Goal: Task Accomplishment & Management: Complete application form

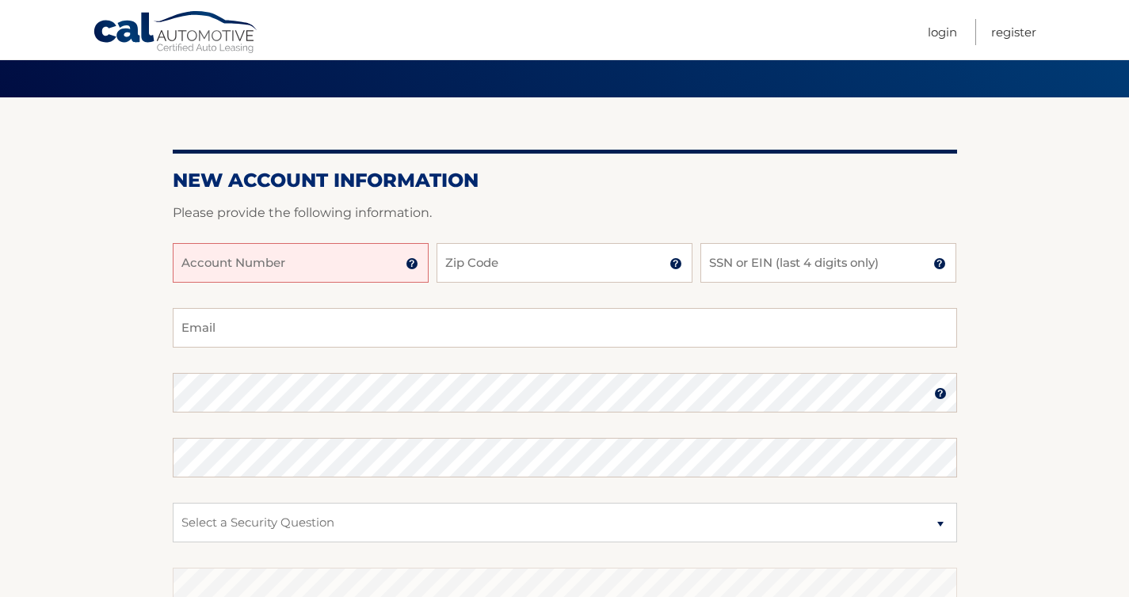
scroll to position [97, 0]
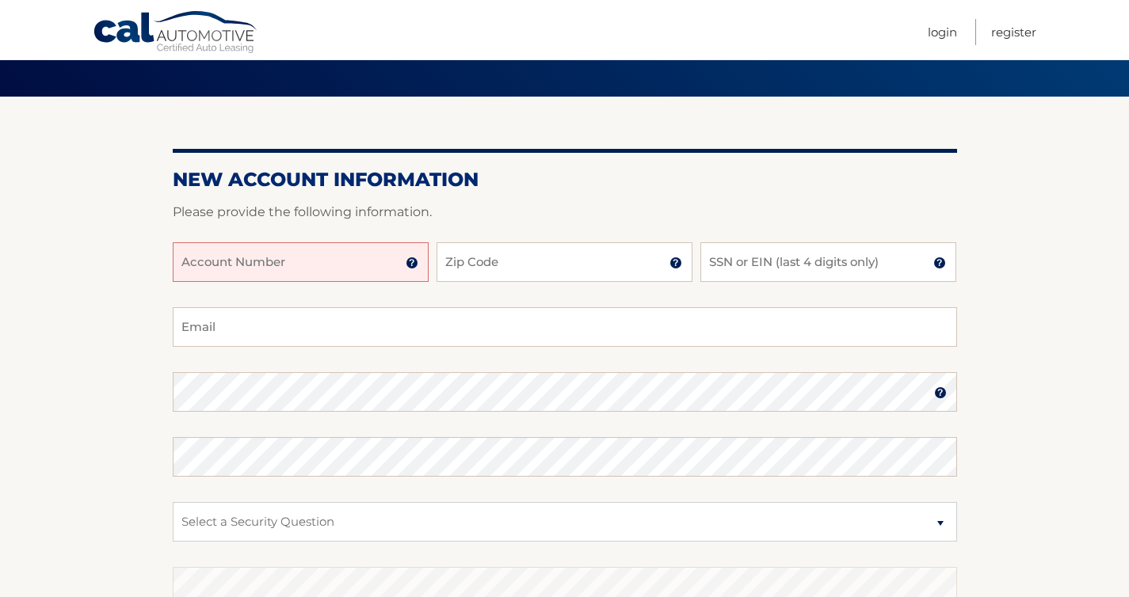
click at [329, 254] on input "Account Number" at bounding box center [301, 262] width 256 height 40
click at [419, 268] on input "Account Number" at bounding box center [301, 262] width 256 height 40
click at [415, 266] on img at bounding box center [411, 263] width 13 height 13
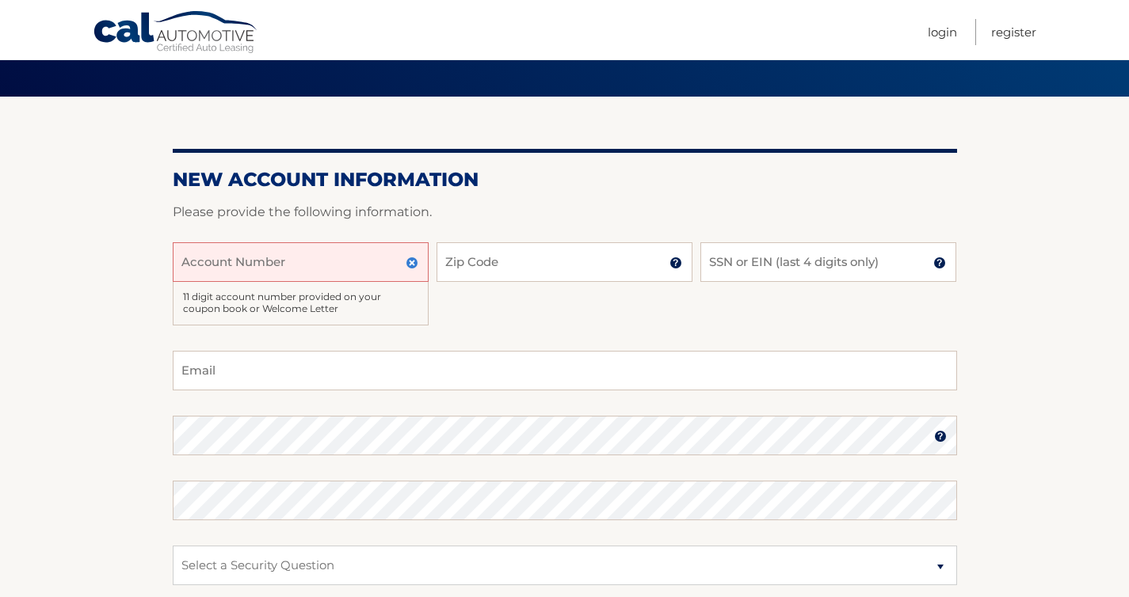
click at [415, 266] on img at bounding box center [411, 263] width 13 height 13
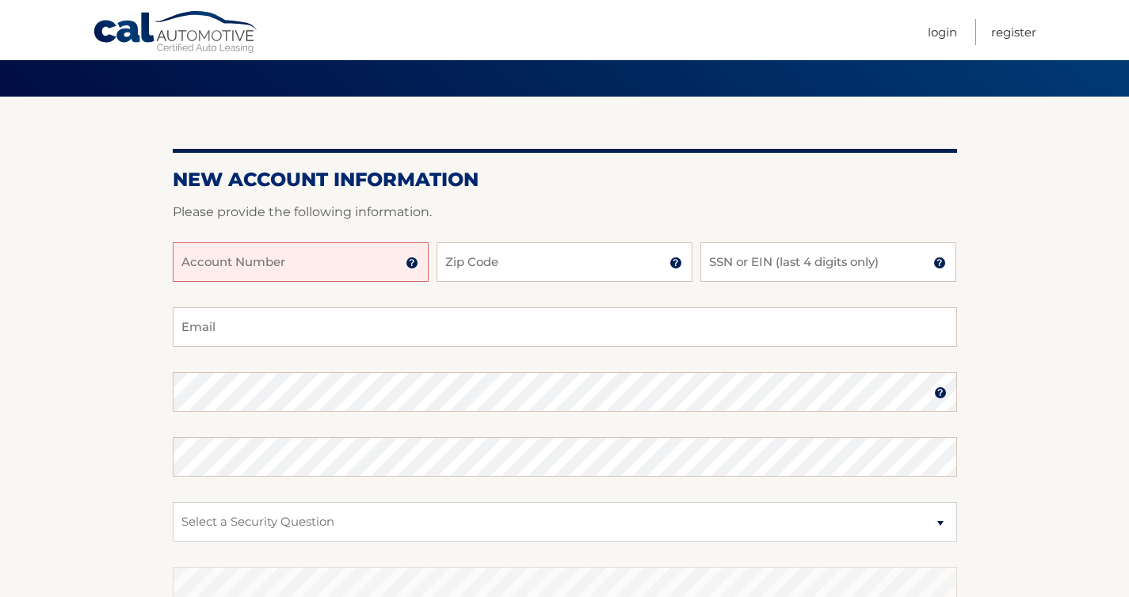
click at [371, 266] on input "Account Number" at bounding box center [301, 262] width 256 height 40
type input "44456026338"
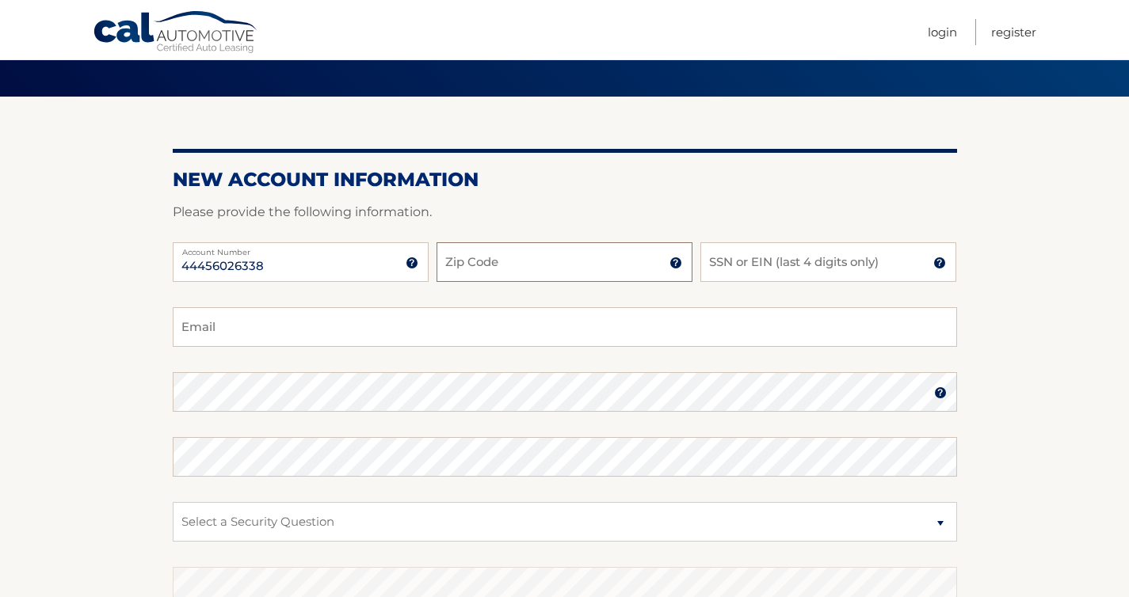
click at [522, 267] on input "Zip Code" at bounding box center [564, 262] width 256 height 40
type input "33183"
click at [839, 249] on input "SSN or EIN (last 4 digits only)" at bounding box center [828, 262] width 256 height 40
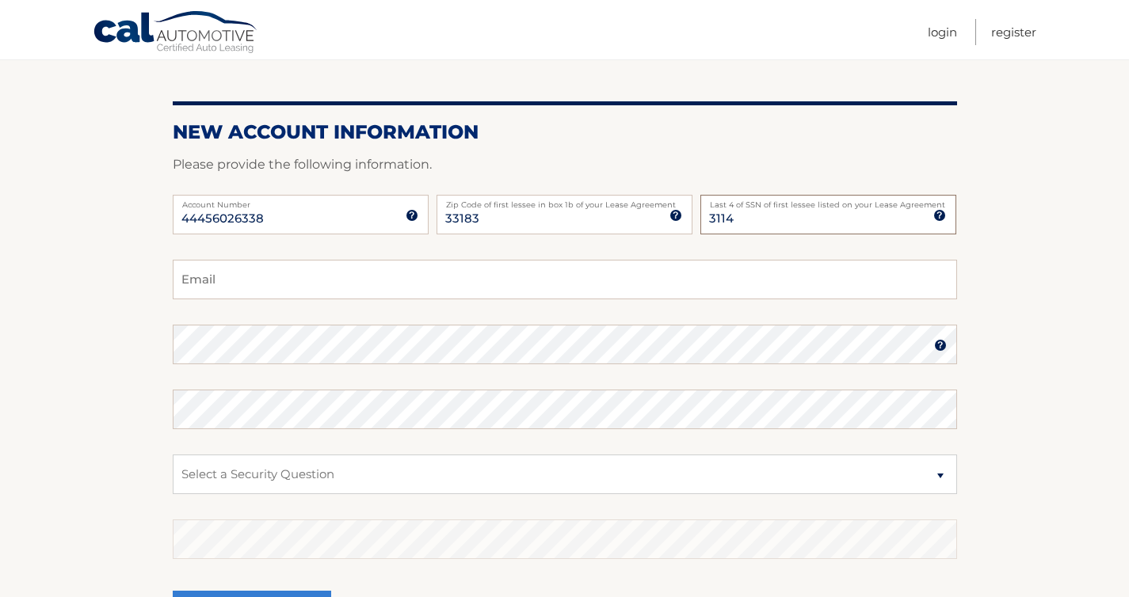
scroll to position [160, 0]
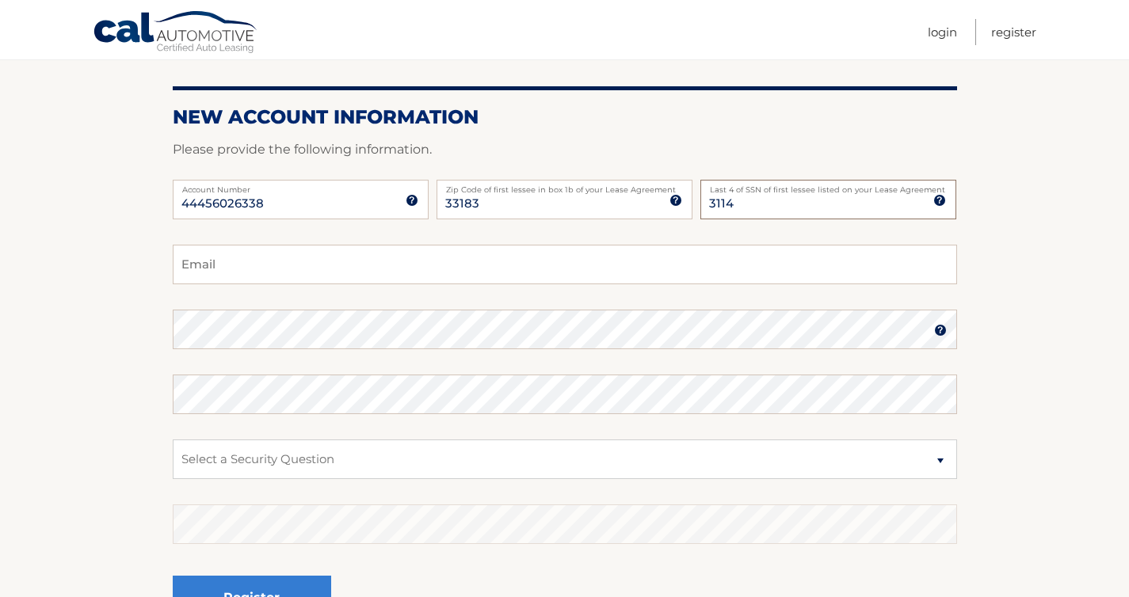
type input "3114"
click at [423, 271] on input "Email" at bounding box center [565, 265] width 784 height 40
type input "jkjohnson0913@gmail.com"
click at [937, 333] on img at bounding box center [940, 330] width 13 height 13
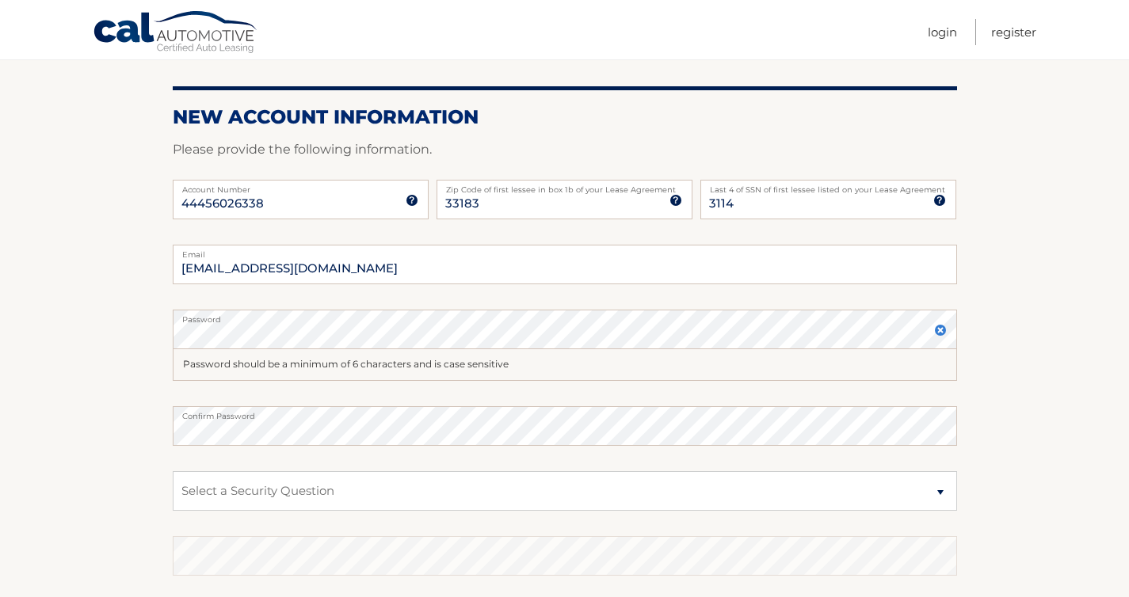
click at [383, 322] on label "Password" at bounding box center [565, 316] width 784 height 13
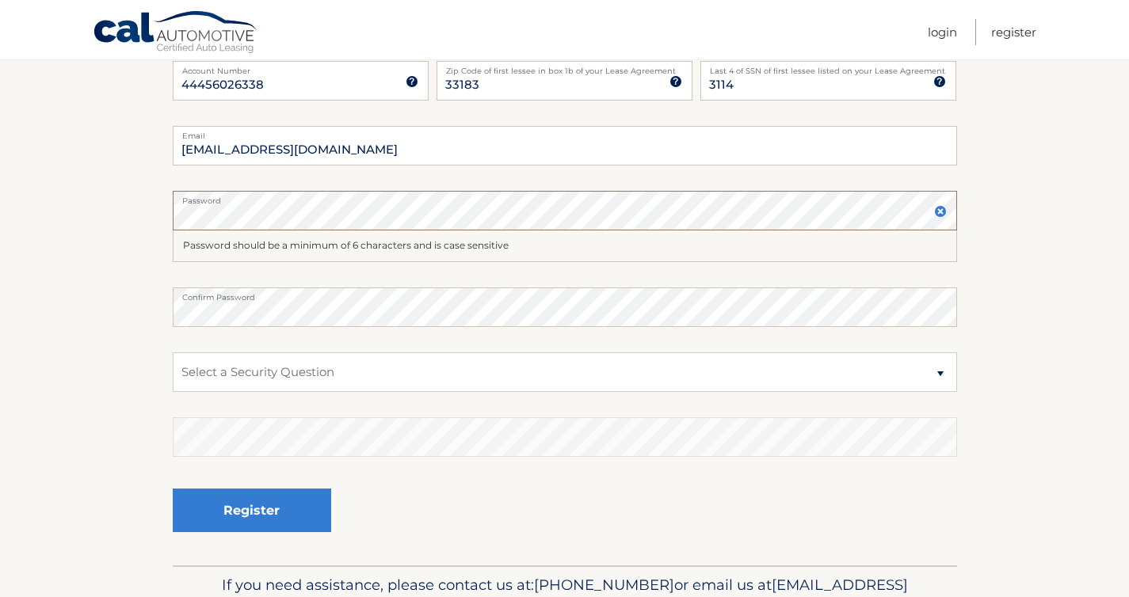
scroll to position [281, 0]
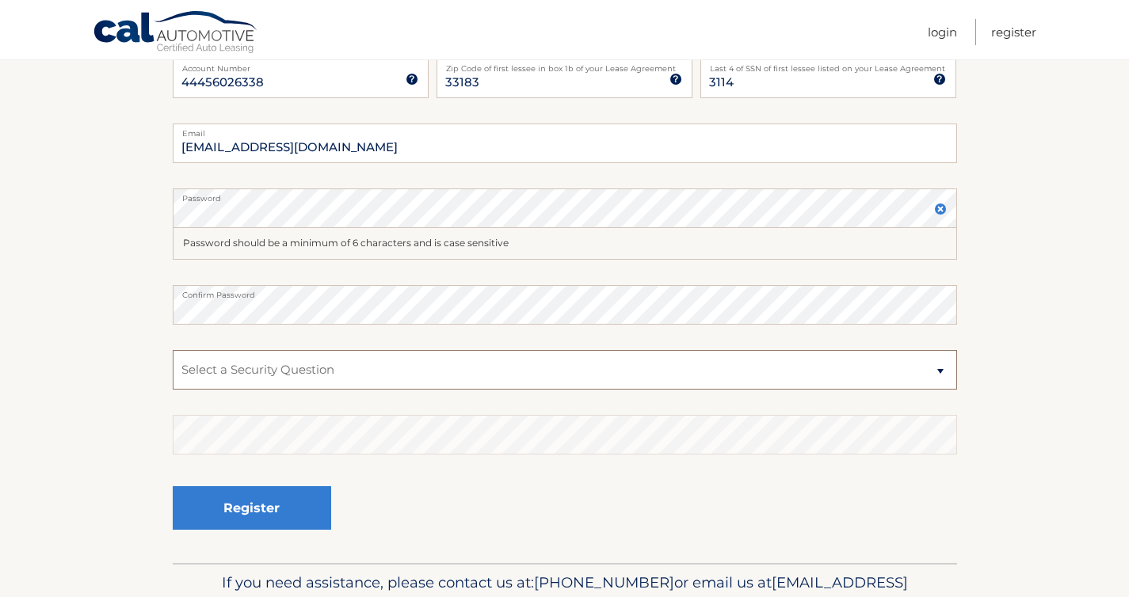
click at [287, 375] on select "Select a Security Question What was the name of your elementary school? What is…" at bounding box center [565, 370] width 784 height 40
select select "1"
click at [173, 350] on select "Select a Security Question What was the name of your elementary school? What is…" at bounding box center [565, 370] width 784 height 40
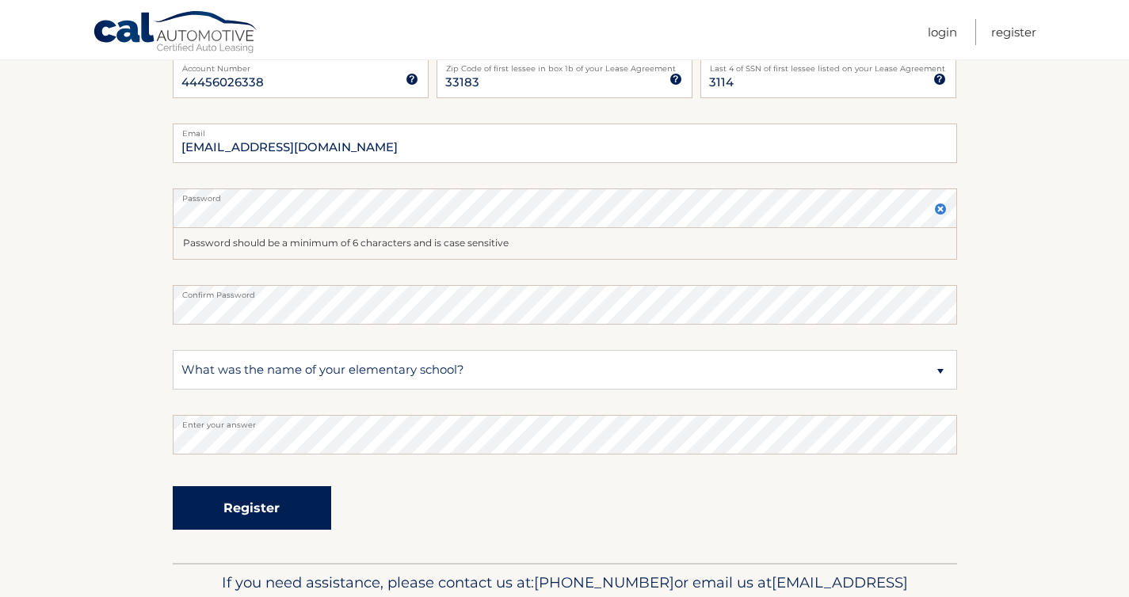
click at [289, 508] on button "Register" at bounding box center [252, 508] width 158 height 44
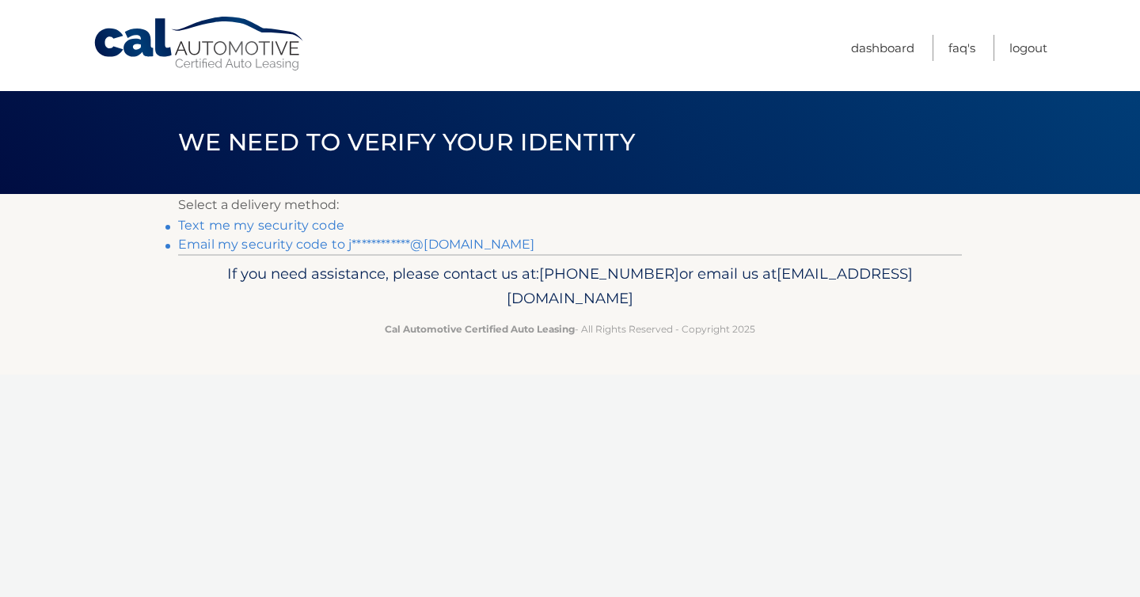
click at [311, 247] on link "**********" at bounding box center [356, 244] width 356 height 15
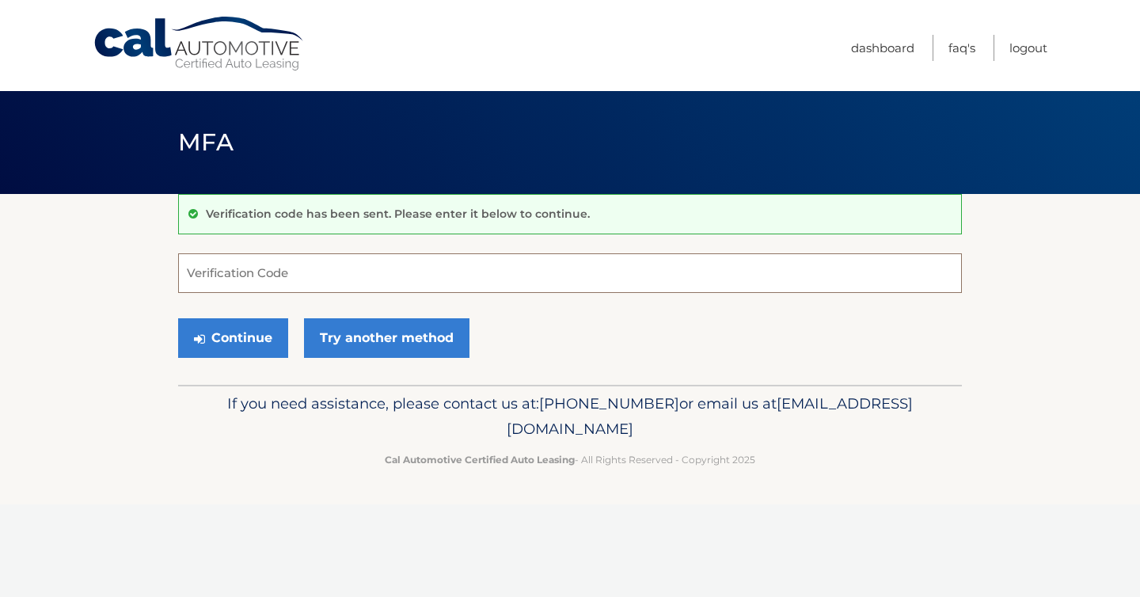
click at [325, 278] on input "Verification Code" at bounding box center [570, 273] width 784 height 40
paste input "926590"
click at [241, 340] on button "Continue" at bounding box center [233, 338] width 110 height 40
type input "926590"
click at [253, 333] on button "Continue" at bounding box center [233, 338] width 110 height 40
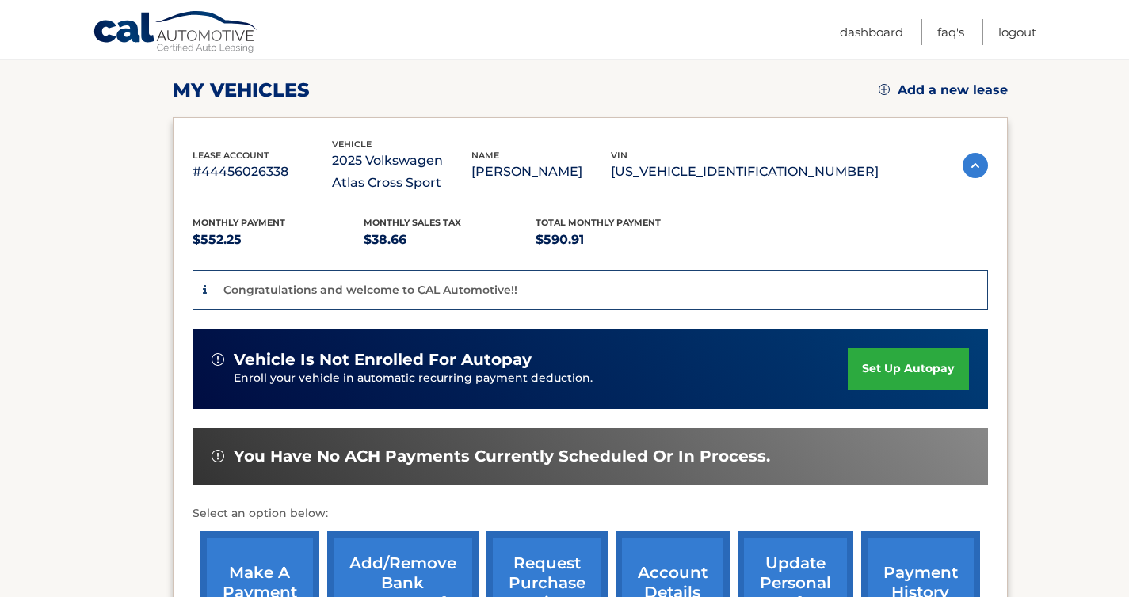
scroll to position [214, 0]
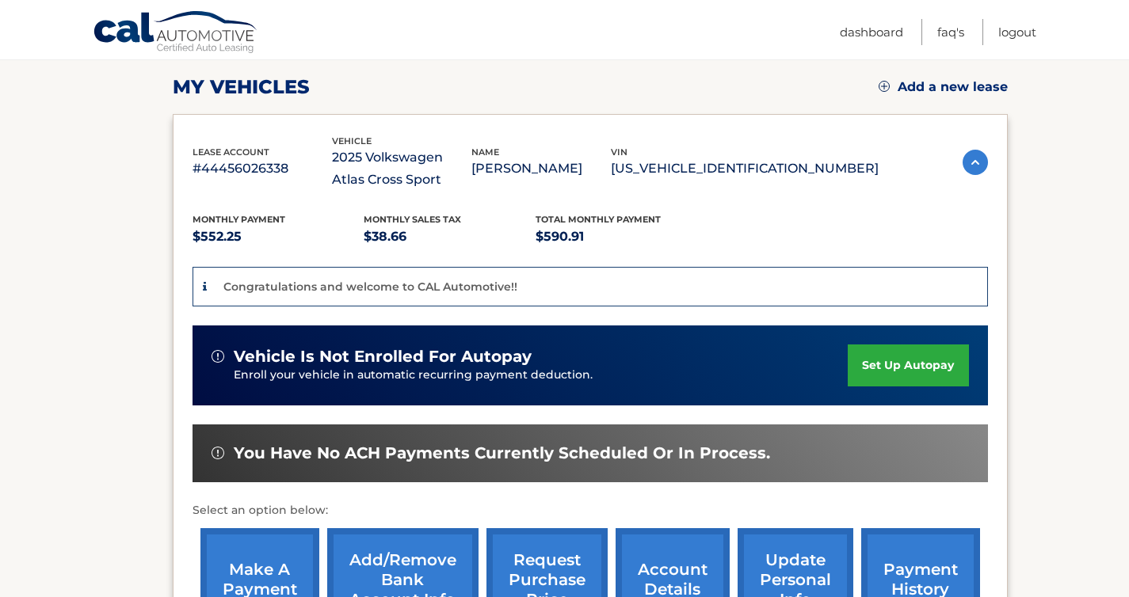
click at [915, 364] on link "set up autopay" at bounding box center [907, 365] width 120 height 42
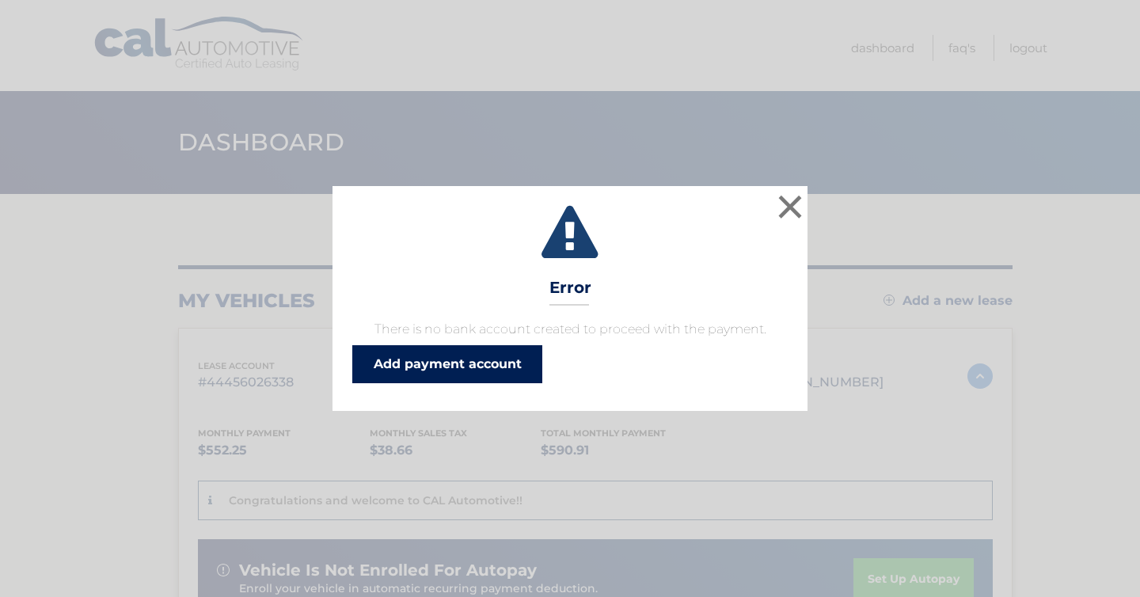
click at [470, 373] on link "Add payment account" at bounding box center [447, 364] width 190 height 38
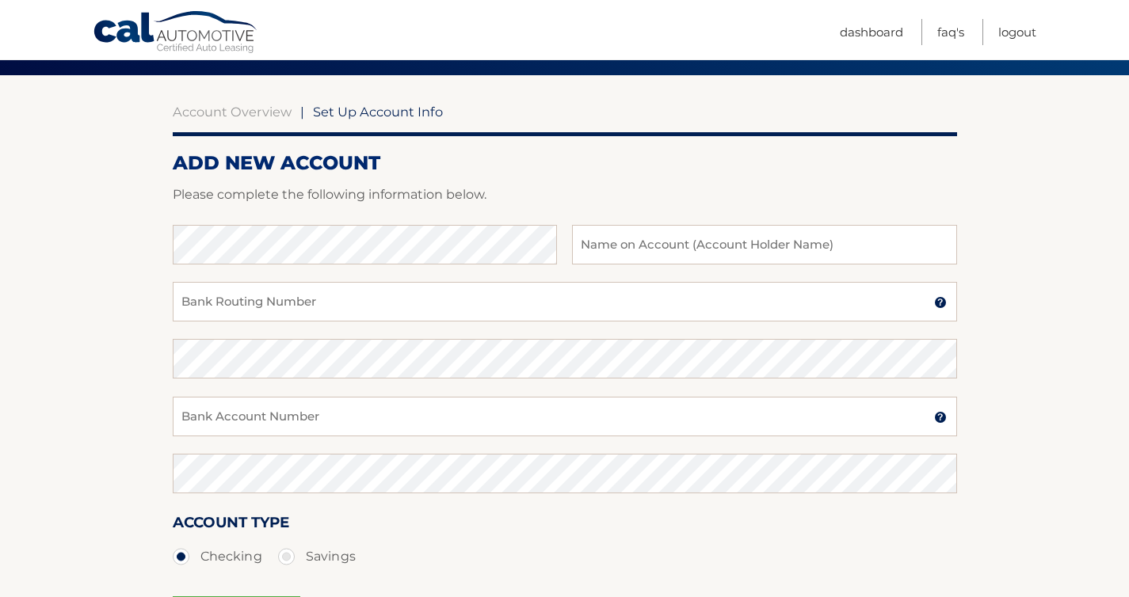
scroll to position [122, 0]
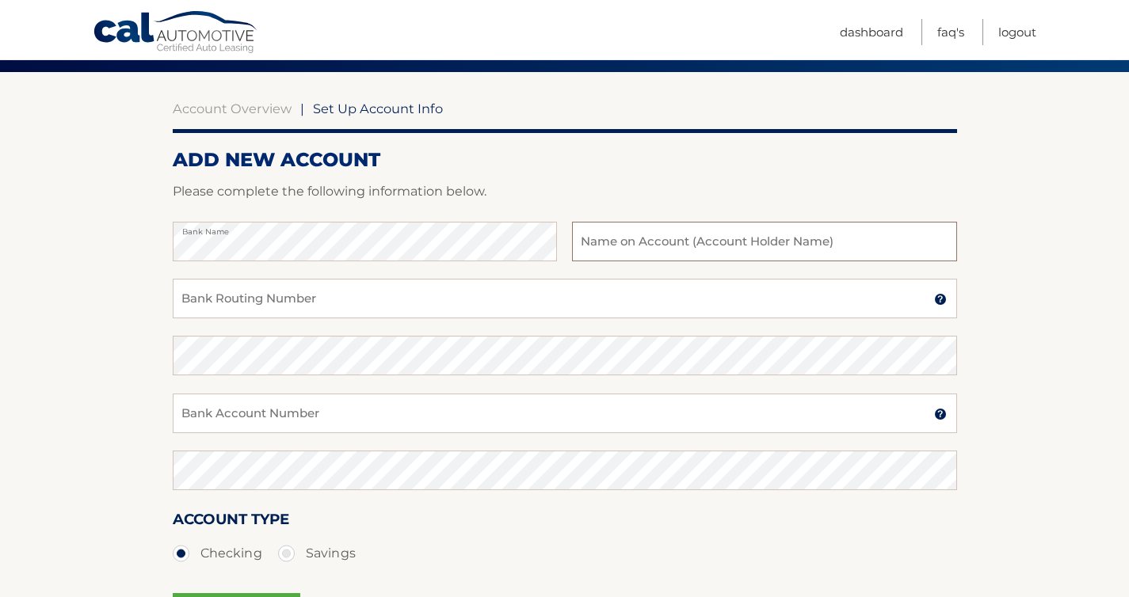
click at [639, 245] on input "text" at bounding box center [764, 242] width 384 height 40
type input "Jessica Johnson"
click at [311, 286] on input "Bank Routing Number" at bounding box center [565, 299] width 784 height 40
paste input "063107513"
type input "063107513"
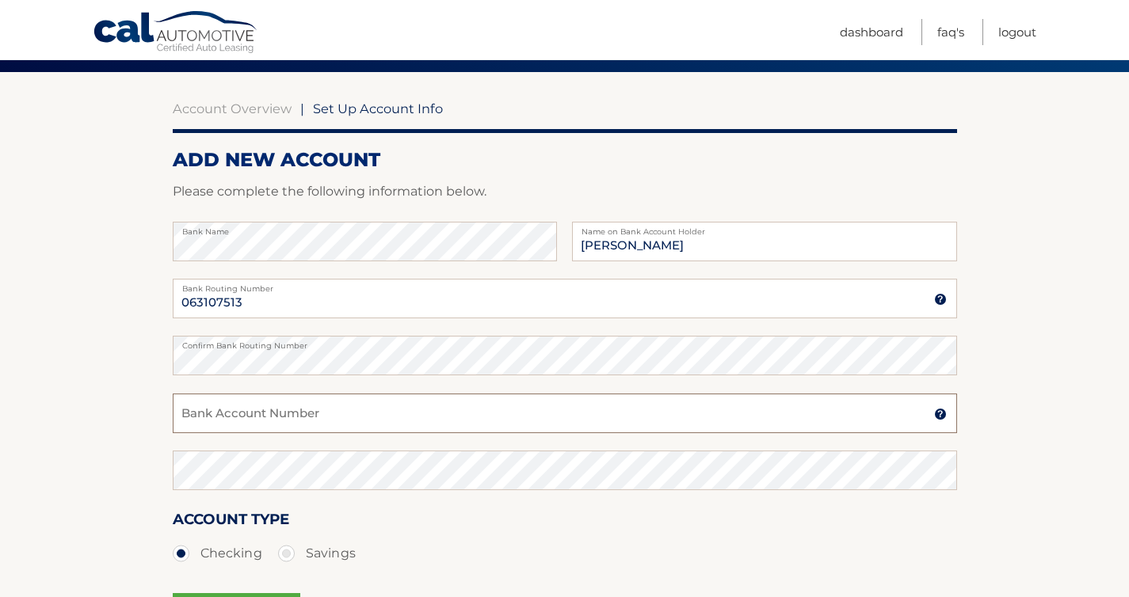
click at [277, 414] on input "Bank Account Number" at bounding box center [565, 414] width 784 height 40
paste input "1010207114649"
type input "1010207114649"
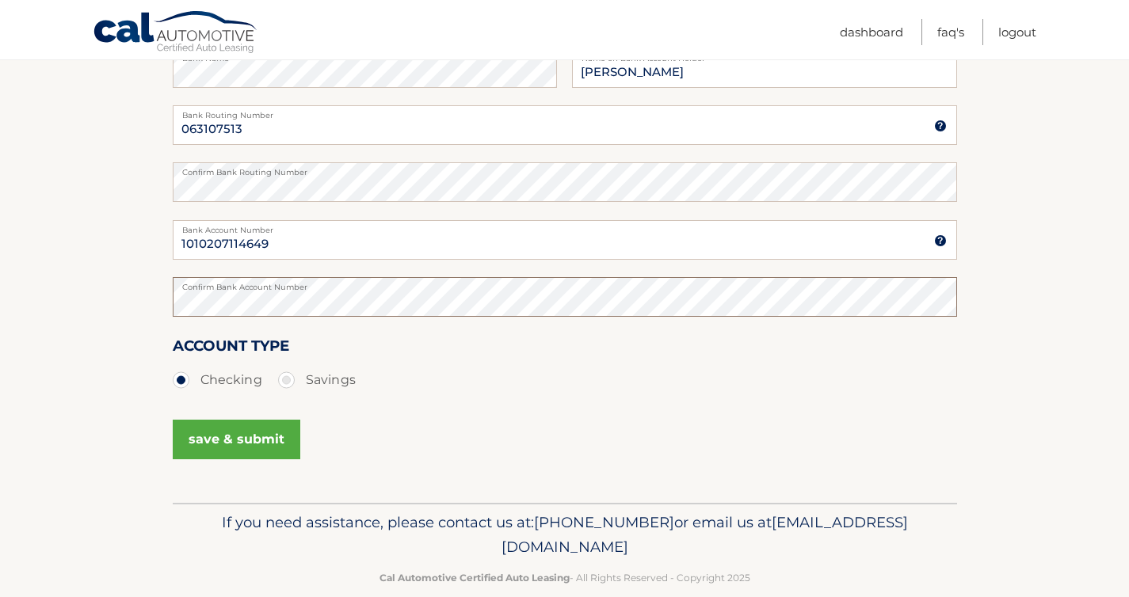
scroll to position [322, 0]
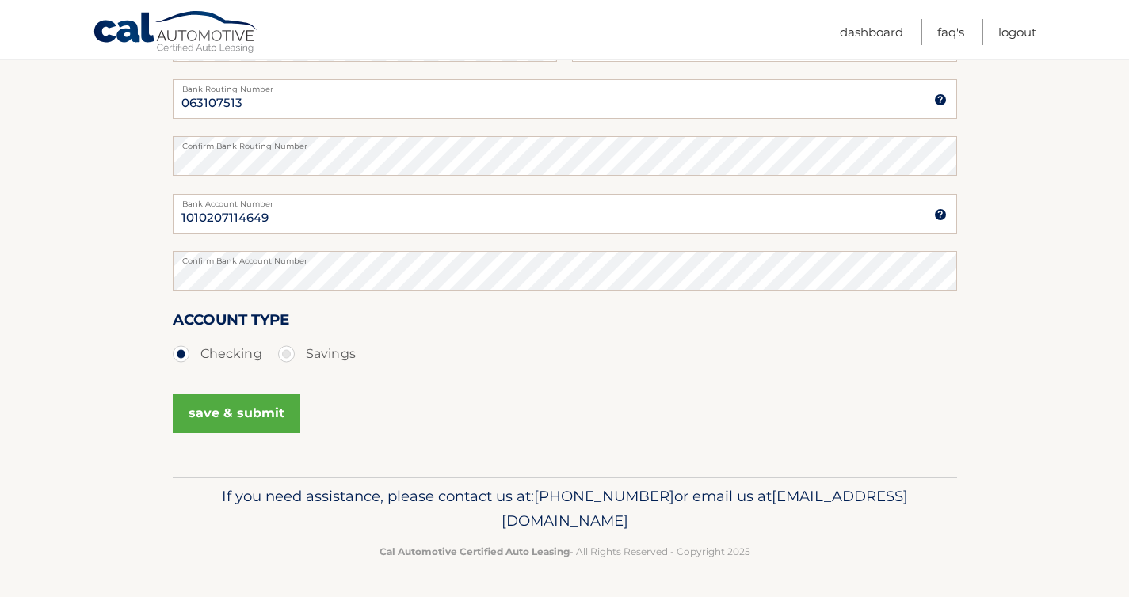
click at [236, 412] on button "save & submit" at bounding box center [237, 414] width 128 height 40
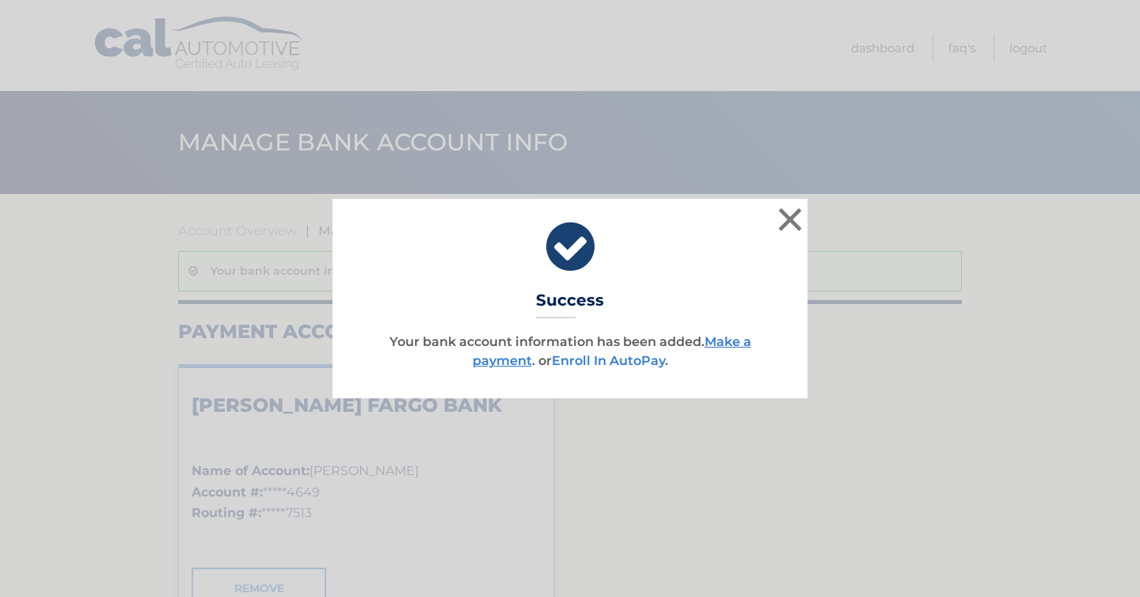
click at [623, 364] on link "Enroll In AutoPay" at bounding box center [608, 360] width 113 height 15
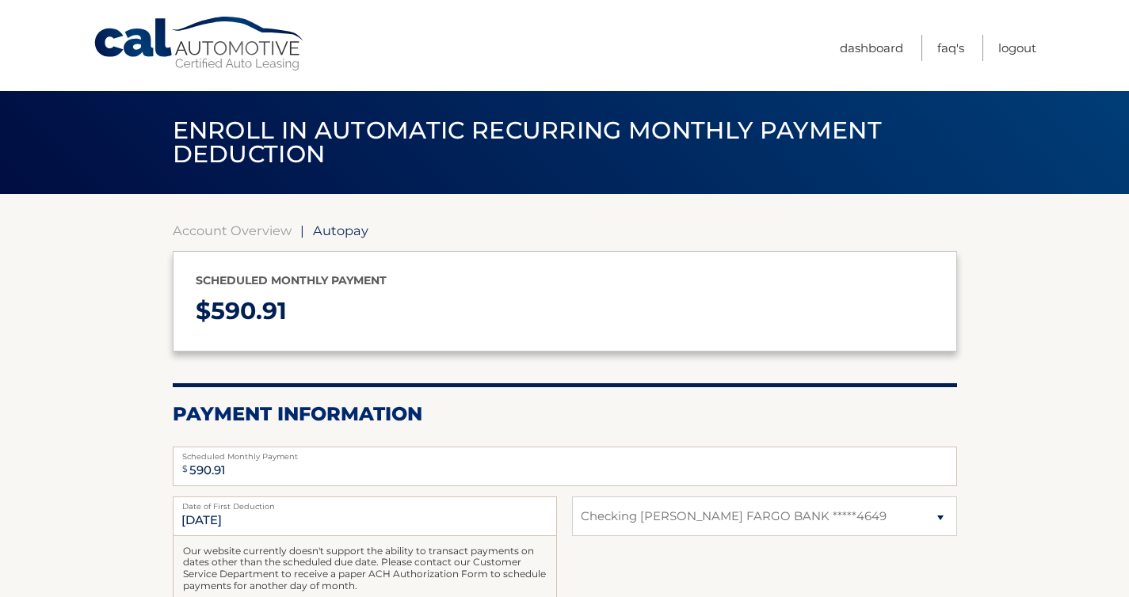
select select "ZjhjZWZmZGUtNTYwZC00Y2JjLWE3ODEtNTYyNmNhMjlhNmNl"
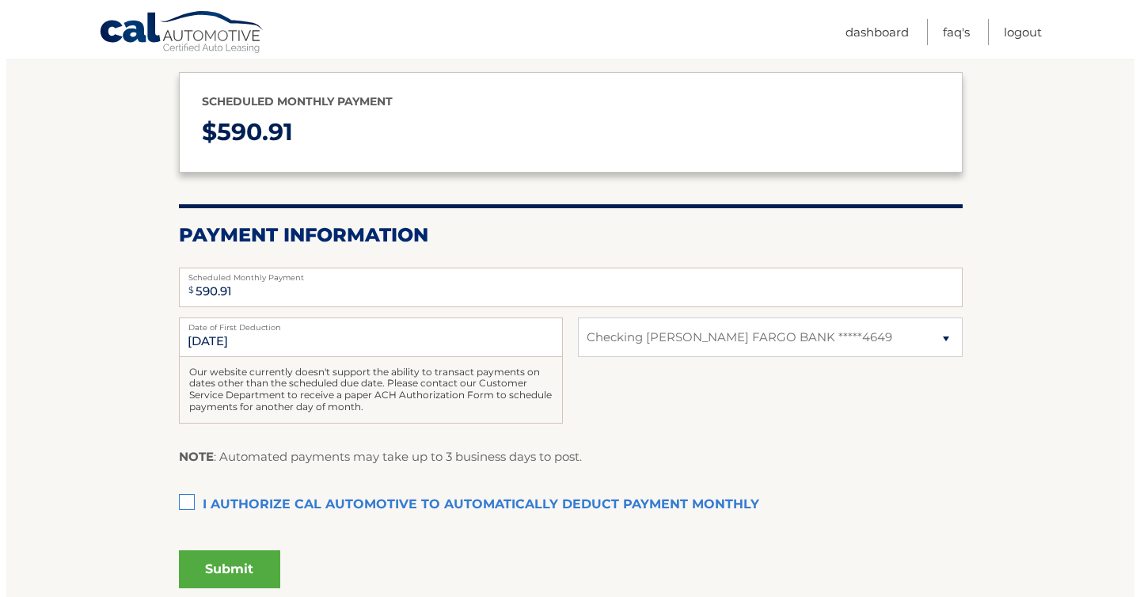
scroll to position [201, 0]
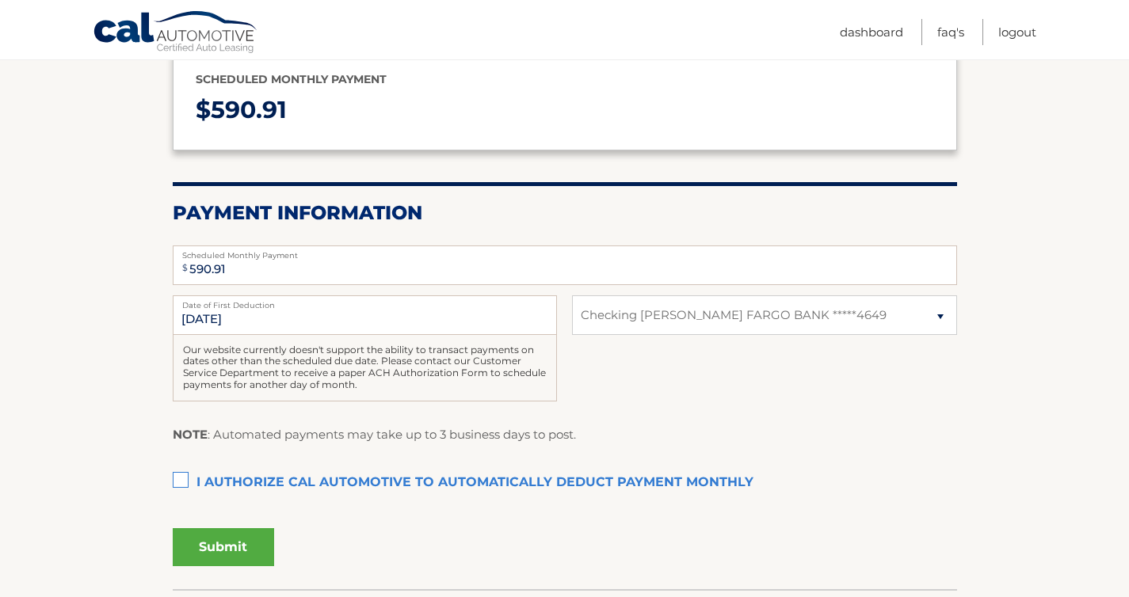
click at [196, 481] on label "I authorize cal automotive to automatically deduct payment monthly This checkbo…" at bounding box center [565, 483] width 784 height 32
click at [0, 0] on input "I authorize cal automotive to automatically deduct payment monthly This checkbo…" at bounding box center [0, 0] width 0 height 0
click at [234, 539] on button "Submit" at bounding box center [223, 547] width 101 height 38
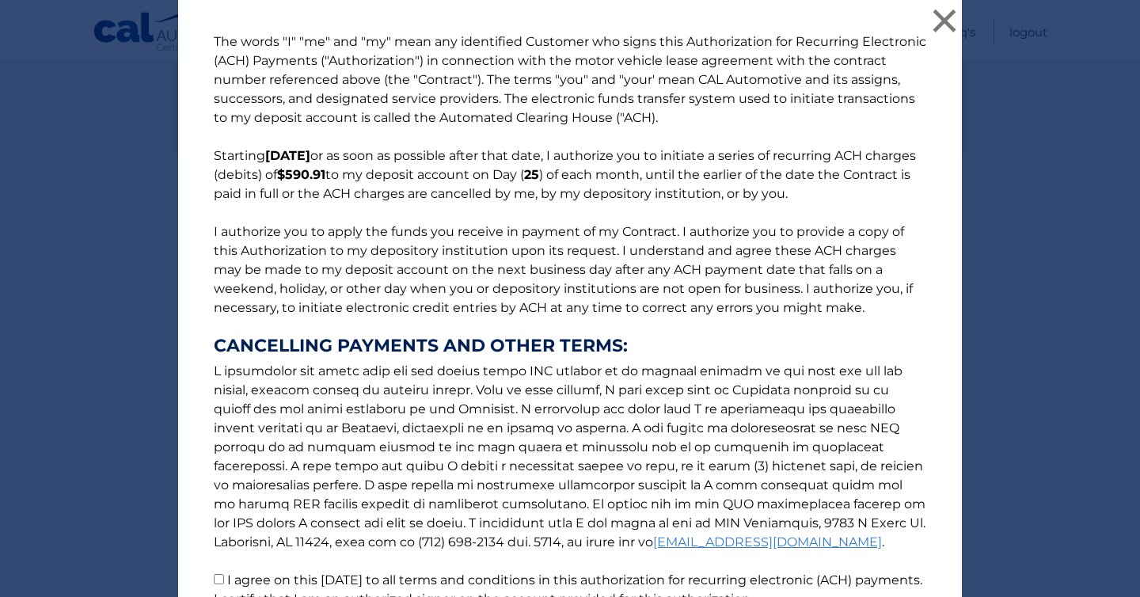
click at [511, 200] on p "The words "I" "me" and "my" mean any identified Customer who signs this Authori…" at bounding box center [570, 320] width 744 height 577
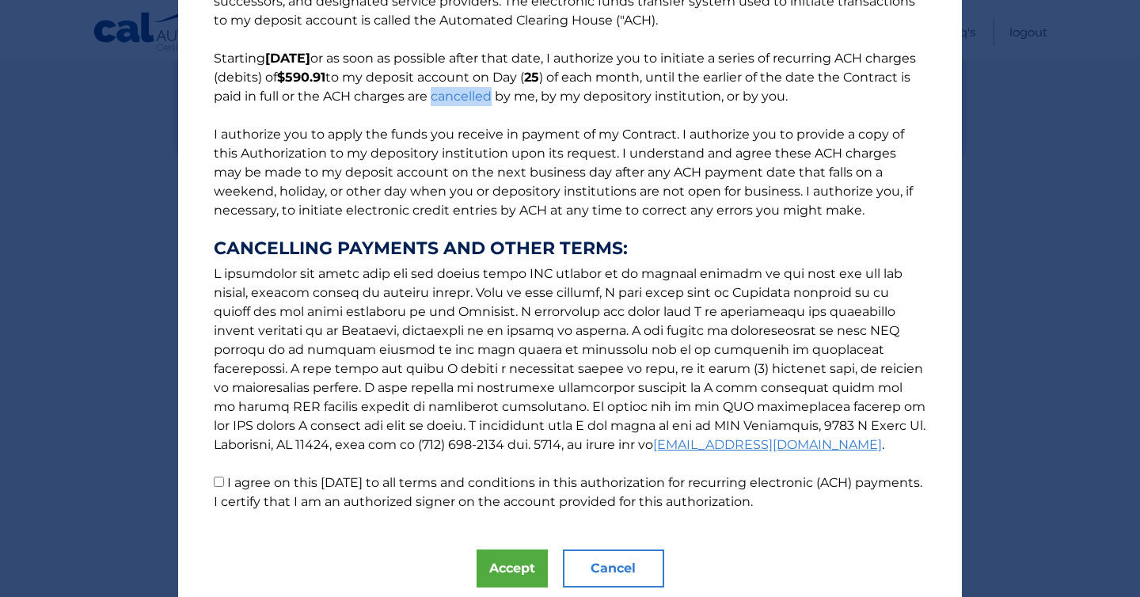
scroll to position [150, 0]
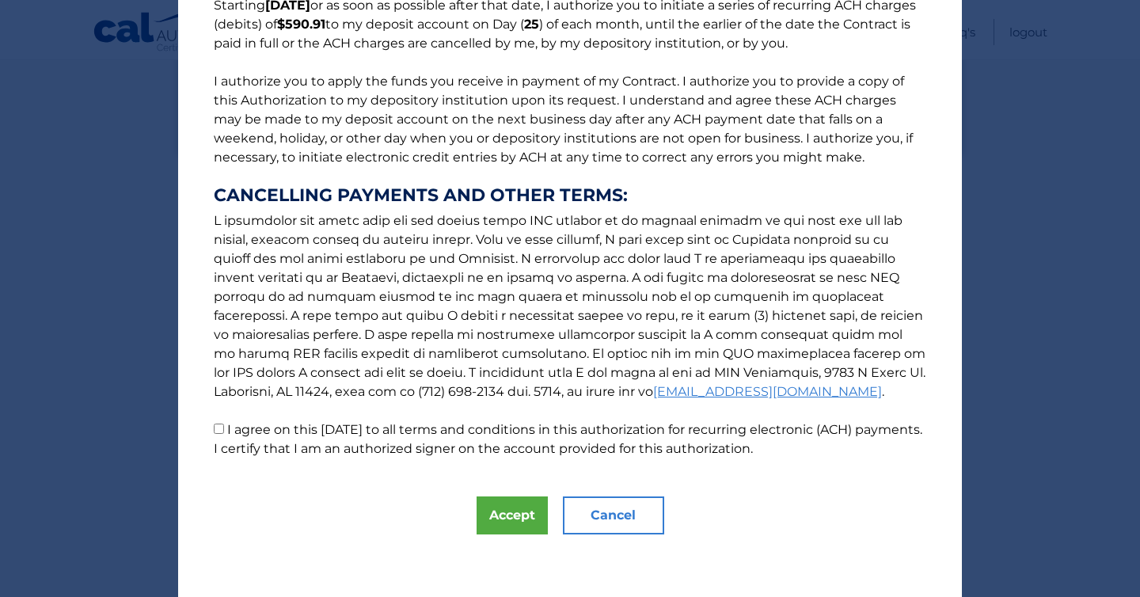
click at [218, 430] on p "The words "I" "me" and "my" mean any identified Customer who signs this Authori…" at bounding box center [570, 170] width 744 height 577
click at [214, 430] on input "I agree on this 10/06/2025 to all terms and conditions in this authorization fo…" at bounding box center [219, 429] width 10 height 10
checkbox input "true"
click at [503, 528] on button "Accept" at bounding box center [512, 516] width 71 height 38
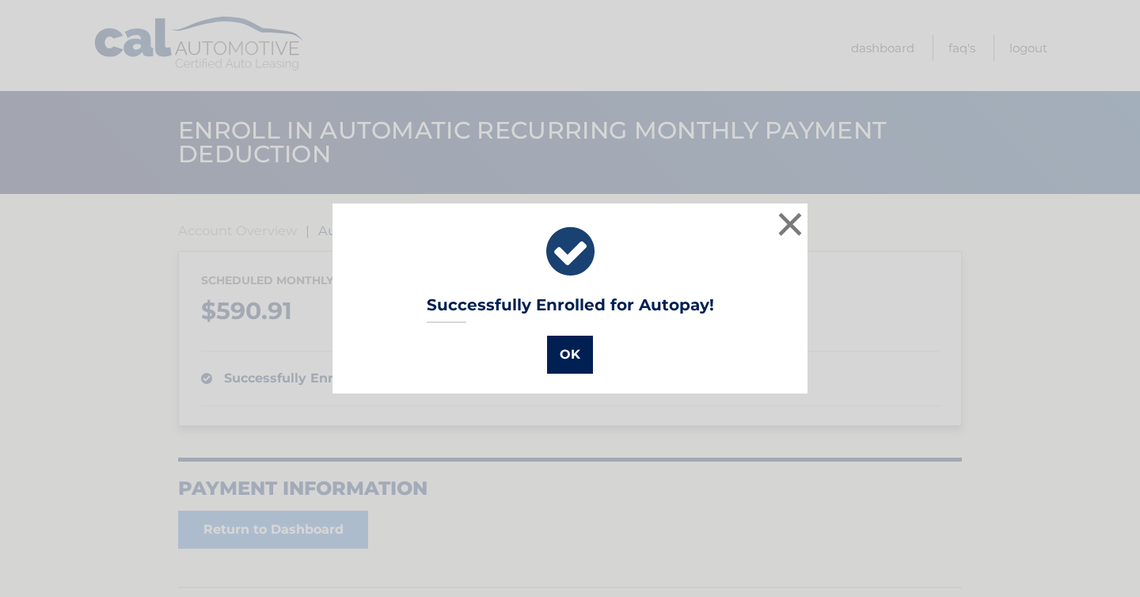
click at [573, 346] on button "OK" at bounding box center [570, 355] width 46 height 38
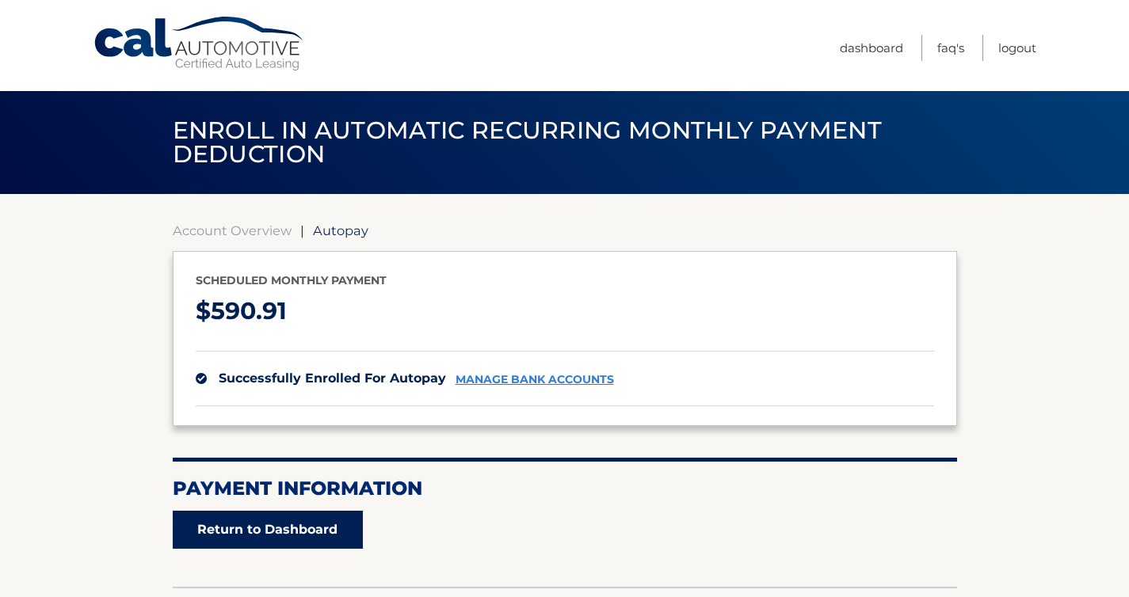
click at [265, 541] on link "Return to Dashboard" at bounding box center [268, 530] width 190 height 38
